Goal: Task Accomplishment & Management: Use online tool/utility

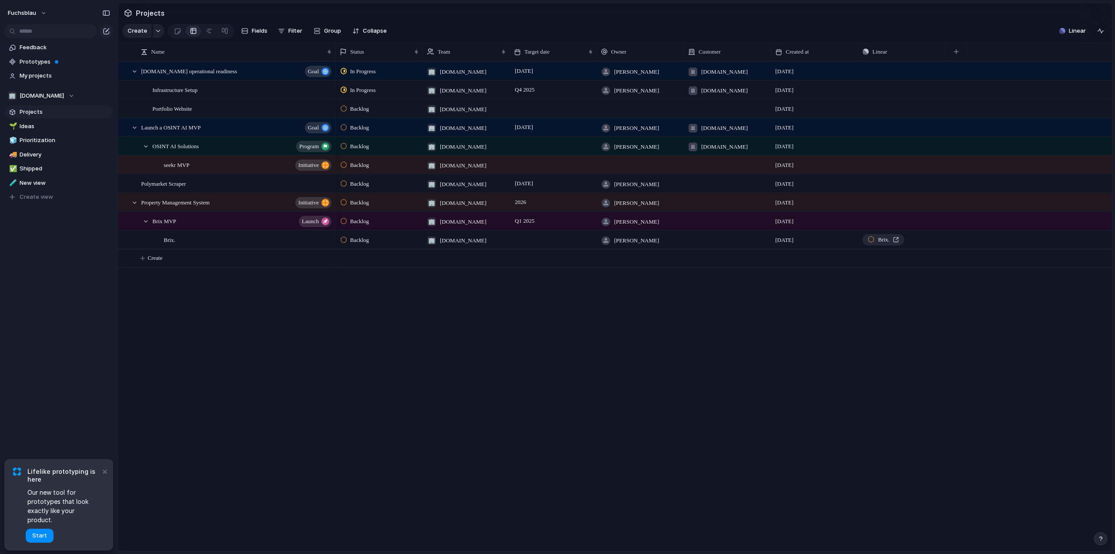
click at [106, 476] on button "×" at bounding box center [104, 471] width 10 height 10
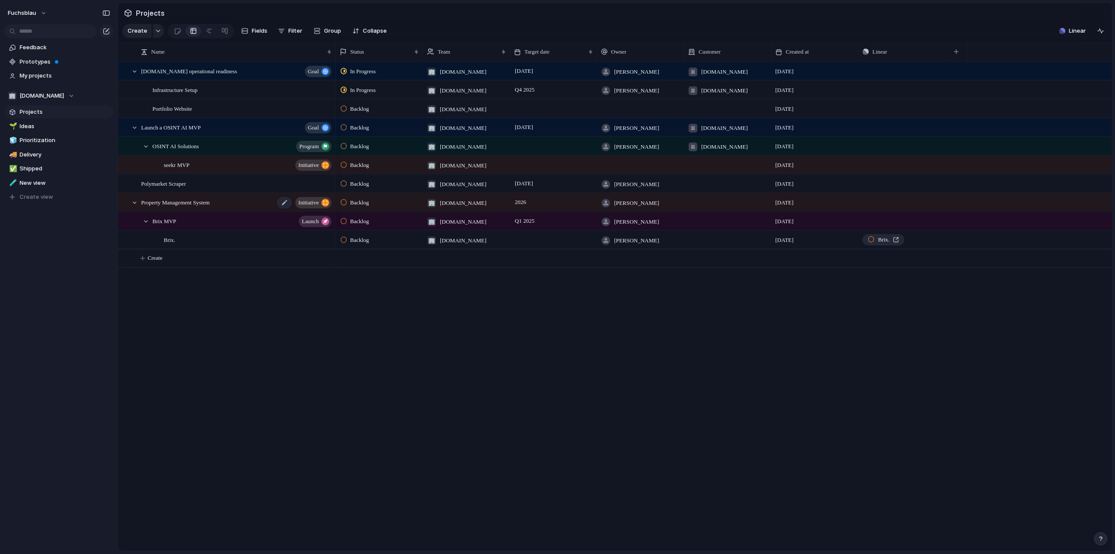
click at [234, 211] on div "Property Management System initiative" at bounding box center [237, 202] width 192 height 18
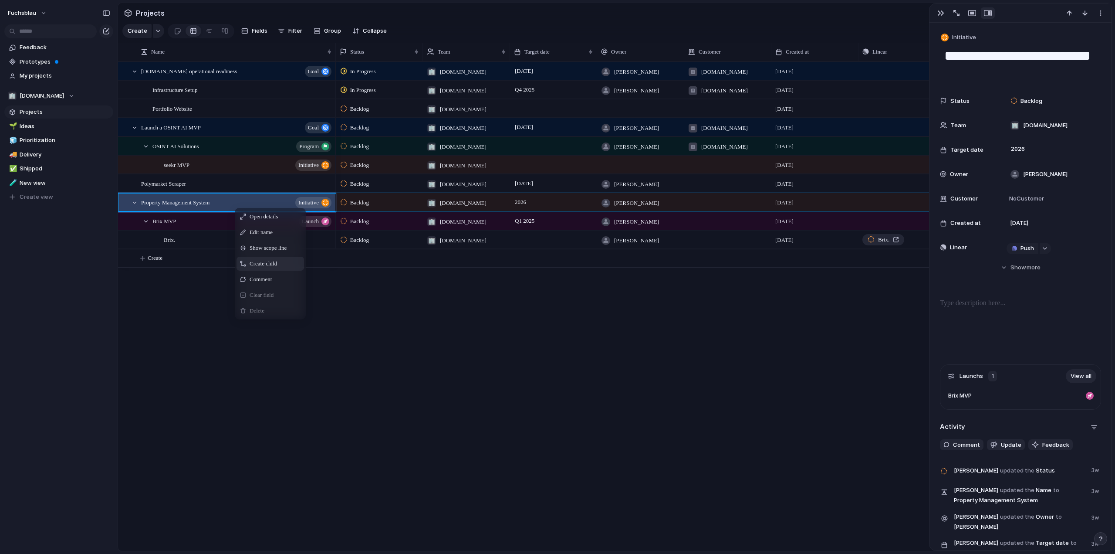
click at [273, 268] on span "Create child" at bounding box center [263, 263] width 27 height 9
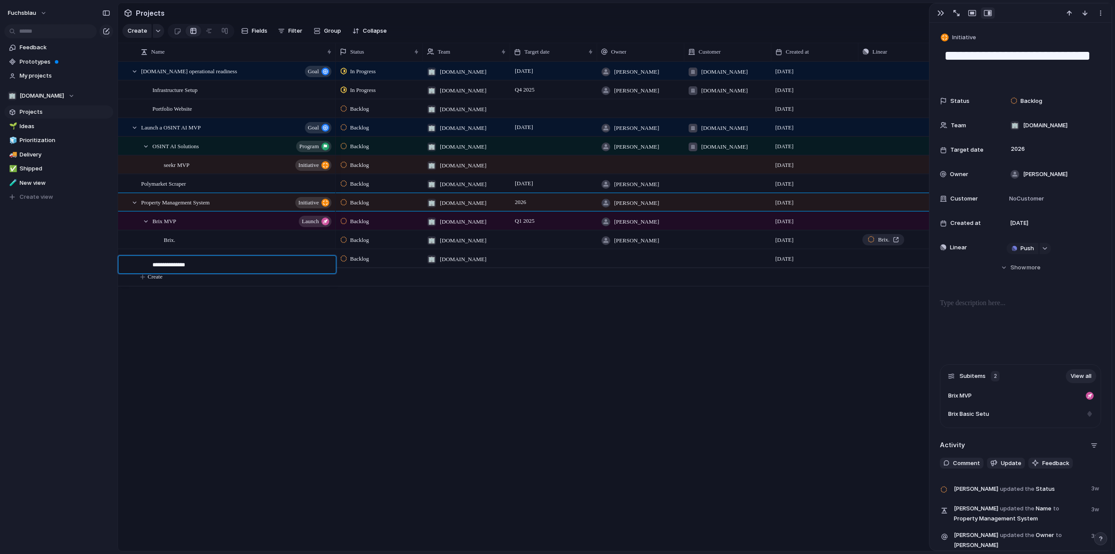
type textarea "**********"
click at [323, 264] on div at bounding box center [324, 258] width 15 height 11
click at [197, 261] on div "Brix Basic Setup" at bounding box center [242, 259] width 180 height 18
type textarea "**********"
click at [197, 261] on div "Brix Basic Setup" at bounding box center [242, 259] width 180 height 18
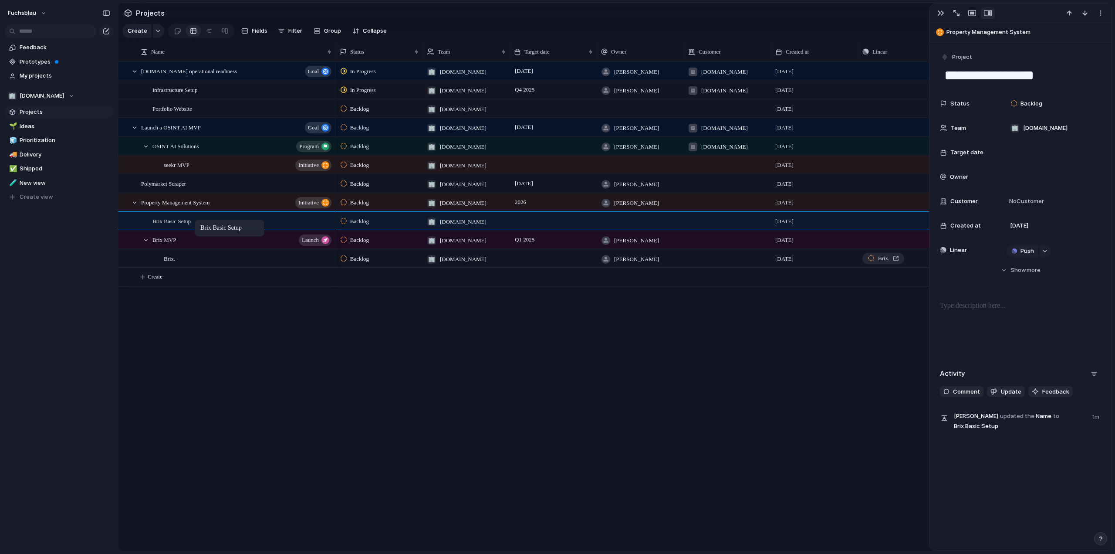
drag, startPoint x: 195, startPoint y: 264, endPoint x: 199, endPoint y: 221, distance: 43.7
click at [1046, 252] on div "button" at bounding box center [1045, 250] width 6 height 3
click at [787, 372] on div "Projects Issues brix - Login Landing Page Logo Brix. Brix. Business Letter n8n …" at bounding box center [557, 277] width 1115 height 554
